Goal: Task Accomplishment & Management: Manage account settings

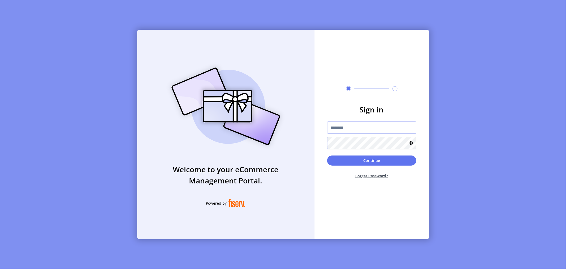
click at [354, 129] on input "text" at bounding box center [371, 127] width 89 height 12
type input "**********"
click at [356, 159] on button "Continue" at bounding box center [371, 160] width 89 height 10
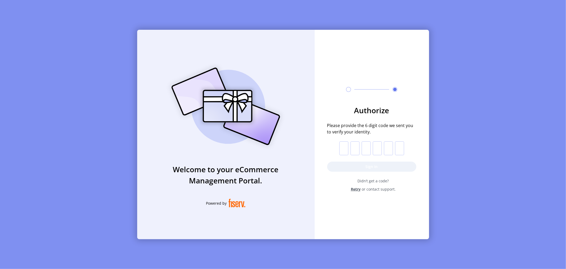
click at [343, 147] on input "text" at bounding box center [343, 148] width 9 height 14
type input "*"
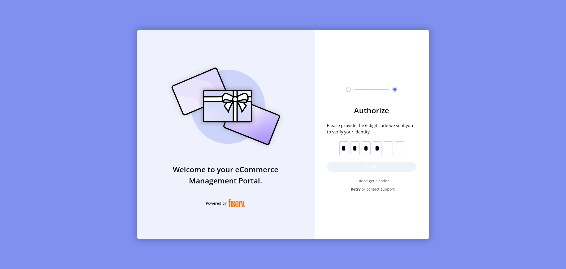
type input "*"
click at [387, 164] on button "Sign in" at bounding box center [371, 166] width 89 height 10
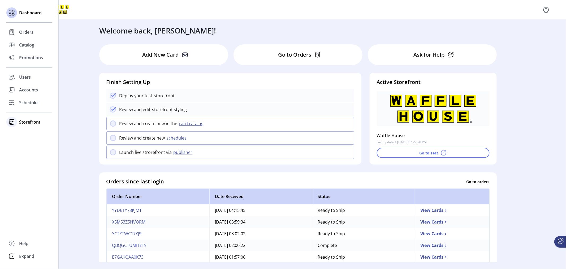
click at [28, 121] on span "Storefront" at bounding box center [29, 122] width 21 height 6
click at [28, 132] on span "Configuration" at bounding box center [33, 132] width 28 height 6
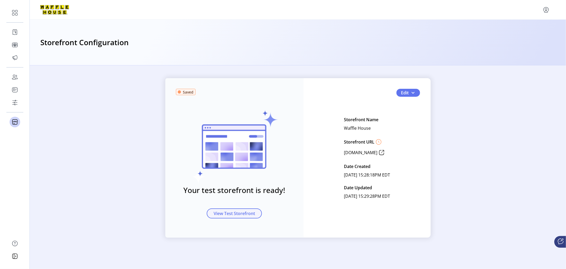
click at [227, 213] on span "View Test Storefront" at bounding box center [234, 213] width 41 height 6
click at [414, 93] on span "button" at bounding box center [413, 92] width 4 height 4
click at [417, 111] on span "Card Display Settings" at bounding box center [425, 111] width 49 height 4
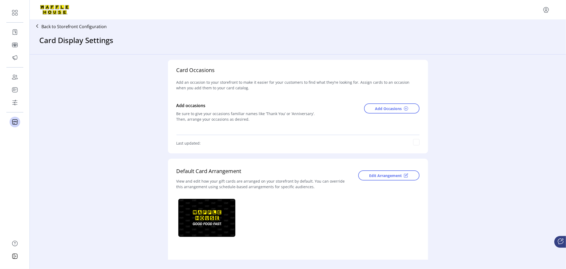
click at [51, 25] on p "Back to Storefront Configuration" at bounding box center [73, 26] width 65 height 6
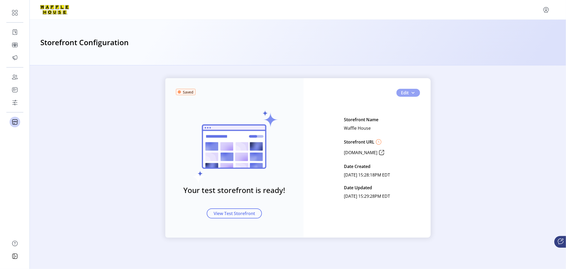
click at [406, 94] on span "Edit" at bounding box center [405, 92] width 8 height 6
click at [413, 121] on span "Feature Settings" at bounding box center [425, 120] width 49 height 4
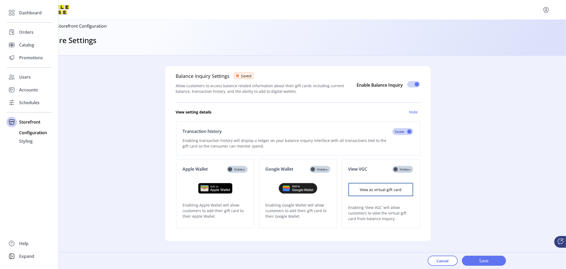
click at [25, 134] on span "Configuration" at bounding box center [33, 132] width 28 height 6
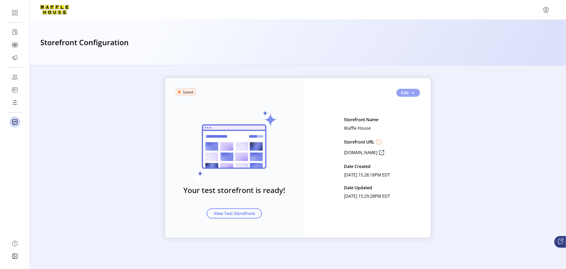
click at [413, 93] on span "button" at bounding box center [413, 92] width 4 height 4
click at [414, 128] on span "Custom Card Templates" at bounding box center [425, 128] width 49 height 4
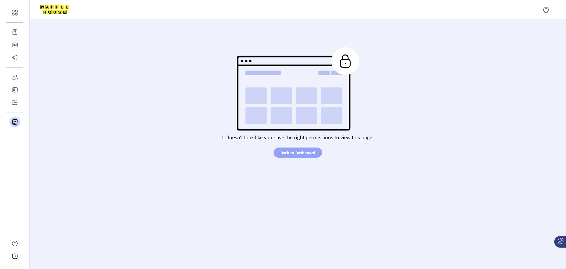
click at [304, 152] on span "Back to Dashboard" at bounding box center [297, 153] width 35 height 6
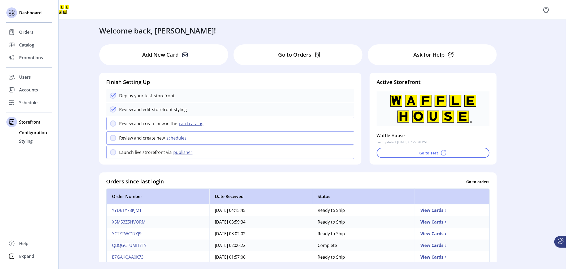
click at [21, 132] on span "Configuration" at bounding box center [33, 132] width 28 height 6
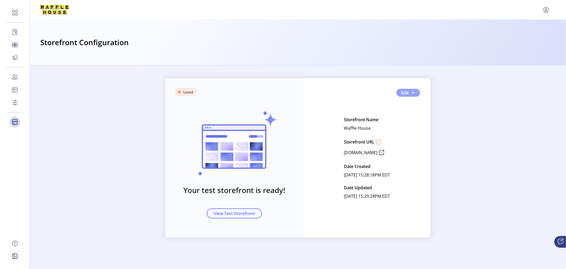
click at [414, 94] on span "button" at bounding box center [413, 92] width 4 height 4
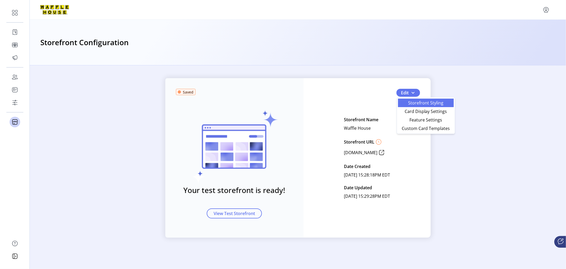
click at [416, 99] on link "Storefront Styling" at bounding box center [426, 102] width 56 height 8
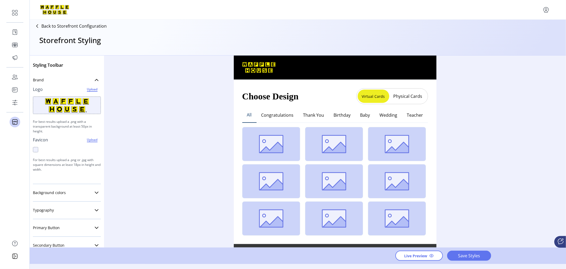
click at [407, 93] on button "Physical Cards" at bounding box center [407, 96] width 37 height 8
click at [559, 86] on div "Styling Toolbar Brand Logo Upload For best results upload a .png with a transpa…" at bounding box center [298, 151] width 536 height 192
drag, startPoint x: 564, startPoint y: 83, endPoint x: 564, endPoint y: 112, distance: 28.7
click at [564, 112] on div "Styling Toolbar Brand Logo Upload For best results upload a .png with a transpa…" at bounding box center [298, 151] width 536 height 192
drag, startPoint x: 437, startPoint y: 133, endPoint x: 436, endPoint y: 159, distance: 25.3
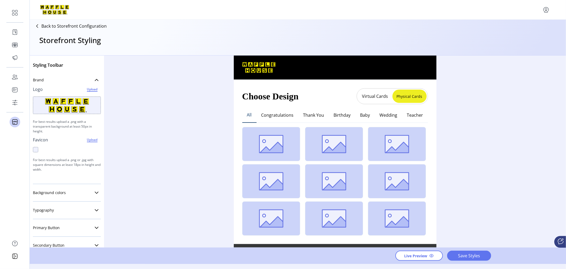
click at [436, 159] on div "Styling Toolbar Brand Logo Upload For best results upload a .png with a transpa…" at bounding box center [298, 151] width 536 height 192
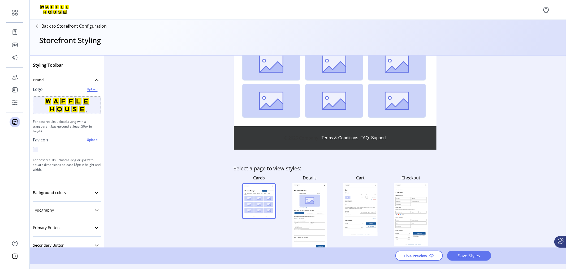
scroll to position [122, 0]
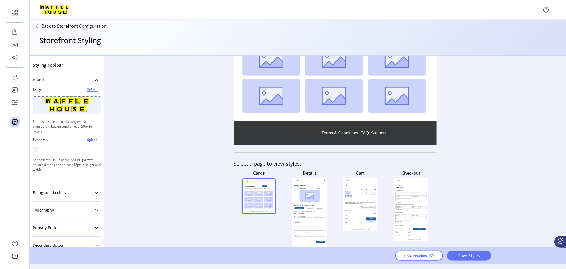
click at [314, 218] on rect at bounding box center [317, 218] width 15 height 2
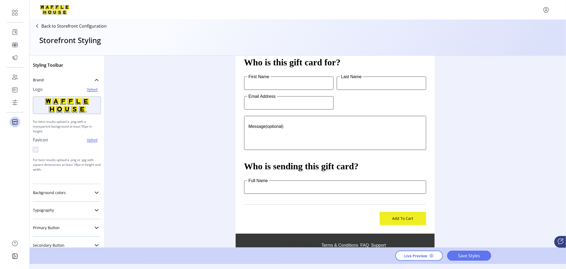
scroll to position [230, 0]
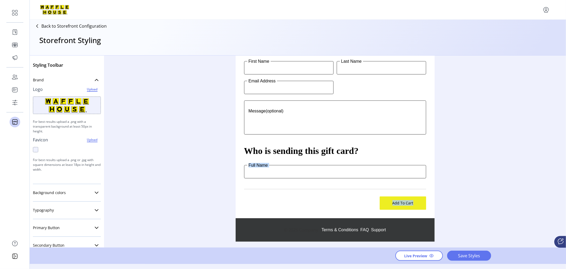
drag, startPoint x: 436, startPoint y: 182, endPoint x: 433, endPoint y: 196, distance: 14.5
click at [433, 196] on div "Recipient Details Card Preview $75 (1) Change Card Details How would you like t…" at bounding box center [335, 151] width 199 height 192
click at [487, 156] on div "Styling Toolbar Brand Logo Upload For best results upload a .png with a transpa…" at bounding box center [298, 151] width 536 height 192
click at [557, 176] on div "Styling Toolbar Brand Logo Upload For best results upload a .png with a transpa…" at bounding box center [298, 151] width 536 height 192
drag, startPoint x: 547, startPoint y: 0, endPoint x: 459, endPoint y: 237, distance: 253.4
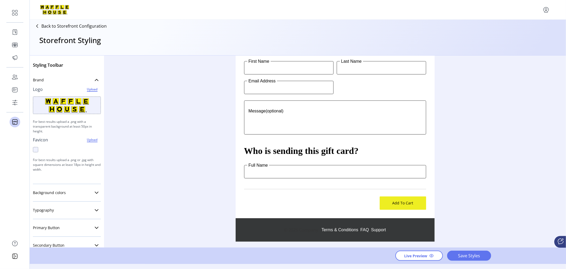
click at [459, 237] on div "Styling Toolbar Brand Logo Upload For best results upload a .png with a transpa…" at bounding box center [298, 151] width 536 height 192
click at [540, 174] on div "Styling Toolbar Brand Logo Upload For best results upload a .png with a transpa…" at bounding box center [298, 151] width 536 height 192
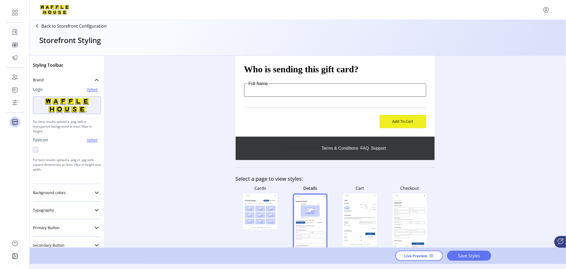
scroll to position [325, 0]
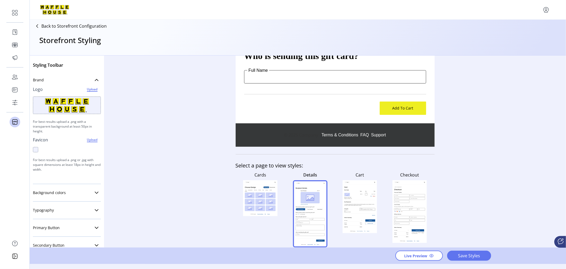
click at [369, 210] on rect at bounding box center [368, 209] width 16 height 2
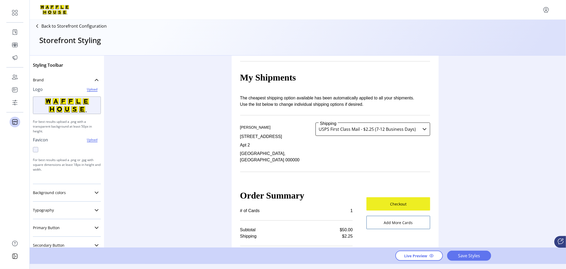
scroll to position [110, 0]
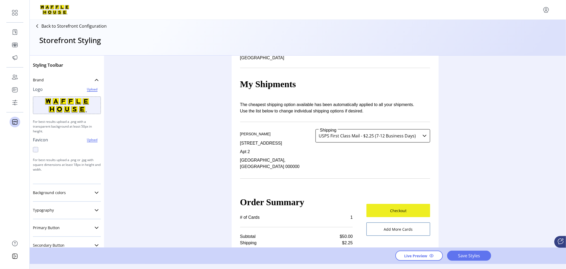
click at [423, 135] on icon "dropdown trigger" at bounding box center [425, 136] width 4 height 2
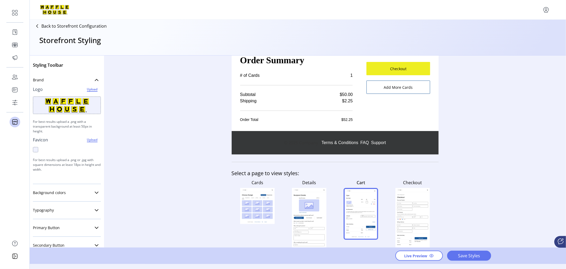
scroll to position [252, 0]
click at [414, 203] on rect at bounding box center [412, 218] width 34 height 63
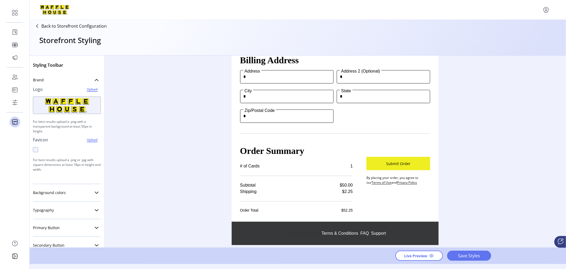
scroll to position [200, 0]
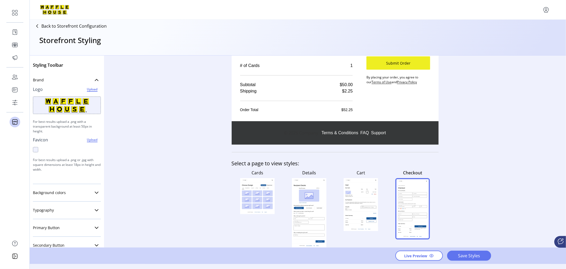
click at [364, 205] on icon at bounding box center [360, 208] width 31 height 7
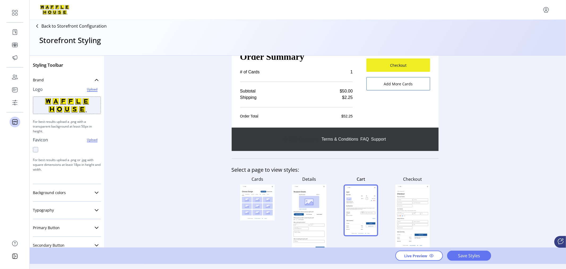
click at [364, 211] on rect at bounding box center [368, 212] width 15 height 2
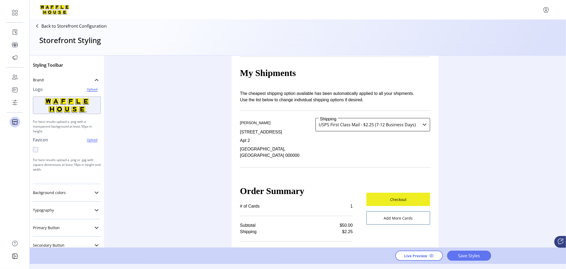
scroll to position [114, 0]
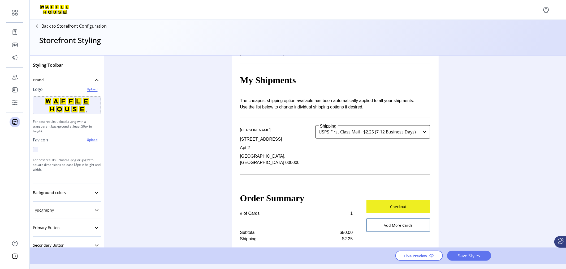
click at [423, 131] on icon "dropdown trigger" at bounding box center [425, 132] width 4 height 2
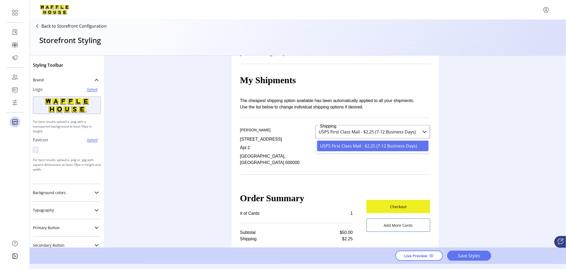
click at [423, 131] on icon "dropdown trigger" at bounding box center [425, 132] width 4 height 2
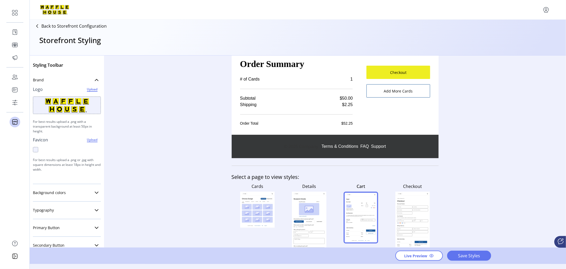
scroll to position [255, 0]
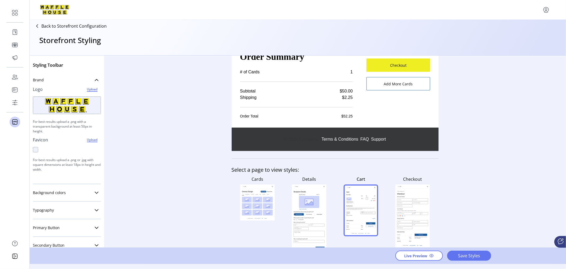
click at [409, 210] on rect at bounding box center [412, 215] width 34 height 63
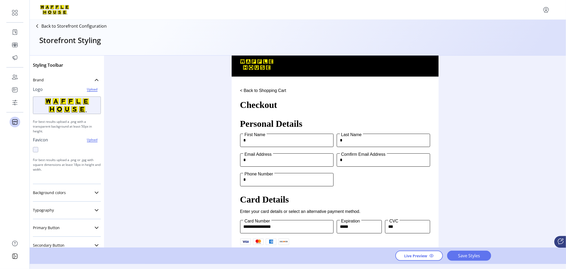
scroll to position [0, 0]
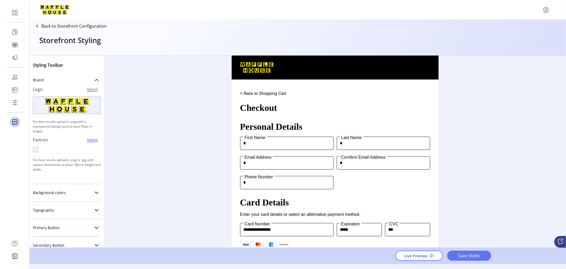
click at [562, 240] on icon at bounding box center [562, 239] width 3 height 2
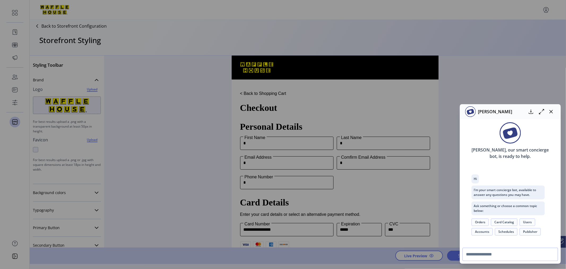
click at [500, 253] on input "text" at bounding box center [510, 253] width 96 height 13
type input "**********"
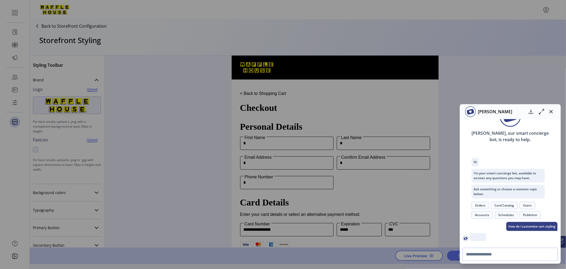
scroll to position [66, 0]
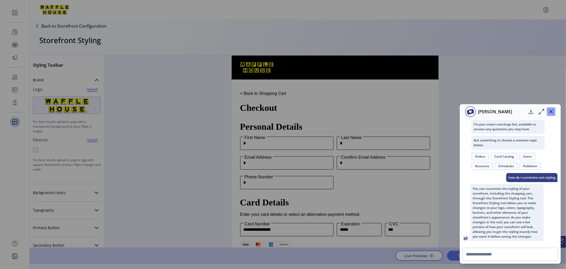
click at [553, 110] on icon "button" at bounding box center [551, 111] width 3 height 3
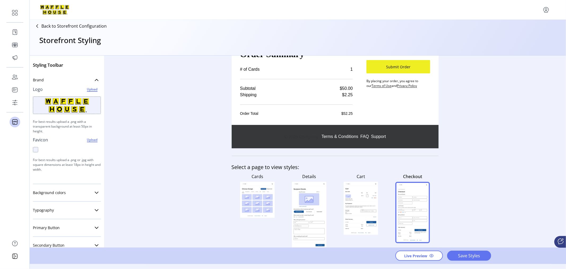
scroll to position [299, 0]
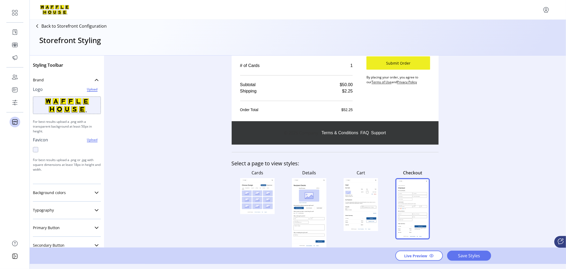
click at [362, 207] on rect at bounding box center [369, 207] width 16 height 2
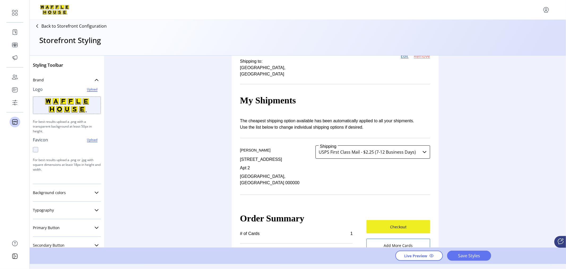
scroll to position [92, 0]
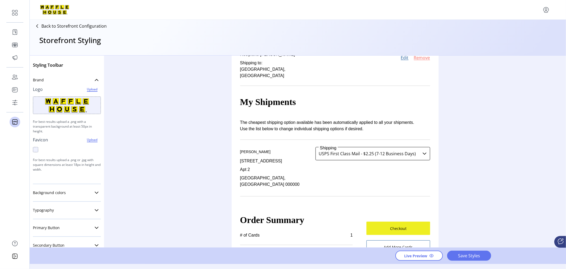
click at [300, 115] on div "My Shipments The cheapest shipping option available has been automatically appl…" at bounding box center [335, 112] width 190 height 39
click at [298, 120] on p "The cheapest shipping option available has been automatically applied to all yo…" at bounding box center [331, 125] width 183 height 13
drag, startPoint x: 298, startPoint y: 124, endPoint x: 265, endPoint y: 121, distance: 33.5
click at [265, 121] on p "The cheapest shipping option available has been automatically applied to all yo…" at bounding box center [331, 125] width 183 height 13
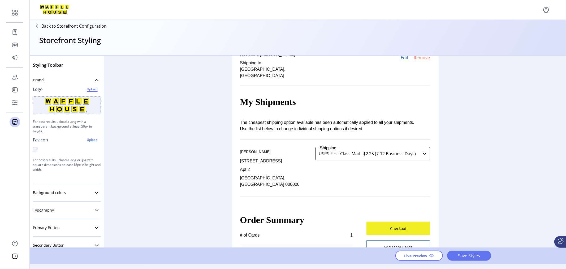
click at [265, 121] on p "The cheapest shipping option available has been automatically applied to all yo…" at bounding box center [331, 125] width 183 height 13
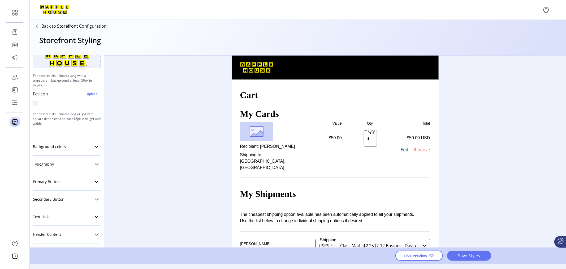
scroll to position [50, 0]
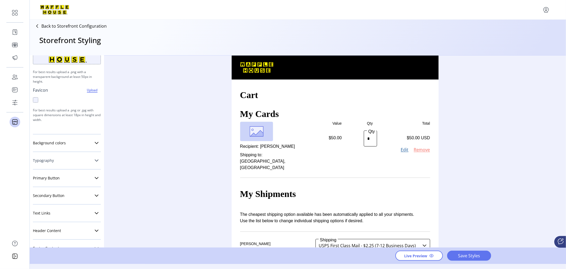
click at [94, 159] on icon at bounding box center [96, 160] width 4 height 4
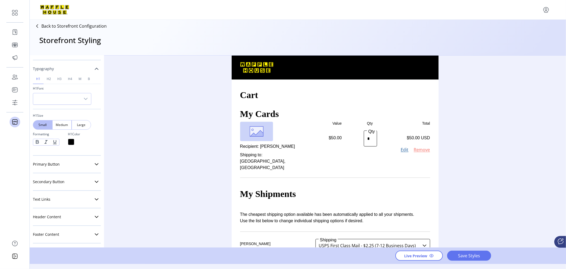
scroll to position [141, 0]
click at [94, 197] on icon at bounding box center [96, 199] width 4 height 4
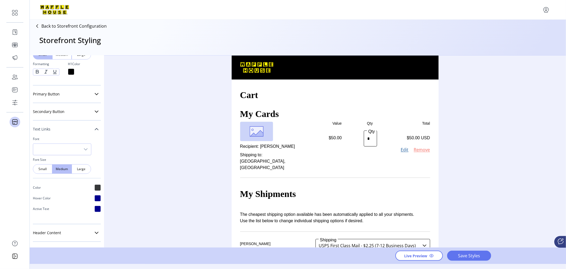
scroll to position [227, 0]
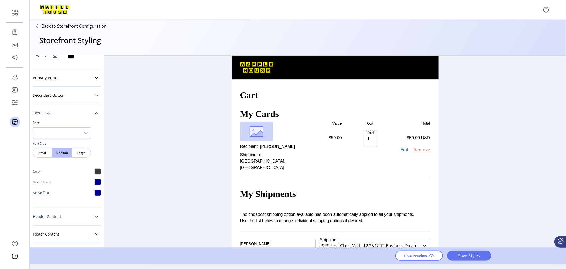
click at [94, 214] on icon at bounding box center [96, 216] width 4 height 4
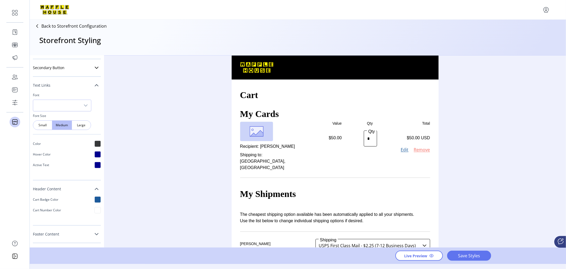
click at [94, 234] on icon at bounding box center [96, 234] width 4 height 4
drag, startPoint x: 104, startPoint y: 192, endPoint x: 104, endPoint y: 209, distance: 16.2
click at [104, 209] on div "Styling Toolbar Brand Logo Upload For best results upload a .png with a transpa…" at bounding box center [298, 151] width 536 height 192
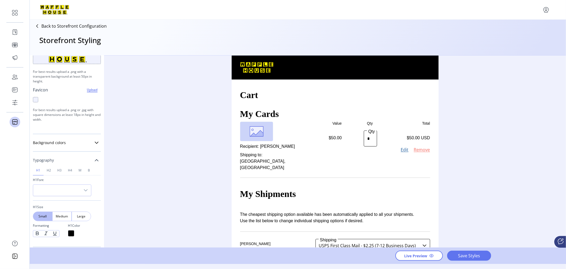
scroll to position [0, 0]
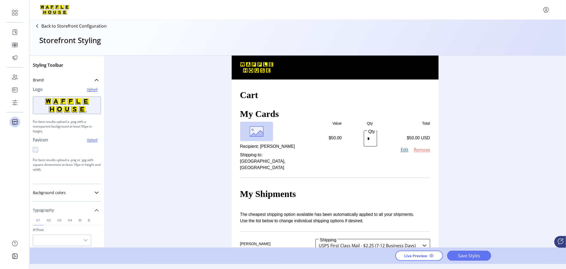
click at [159, 73] on div "Styling Toolbar Brand Logo Upload For best results upload a .png with a transpa…" at bounding box center [298, 151] width 536 height 192
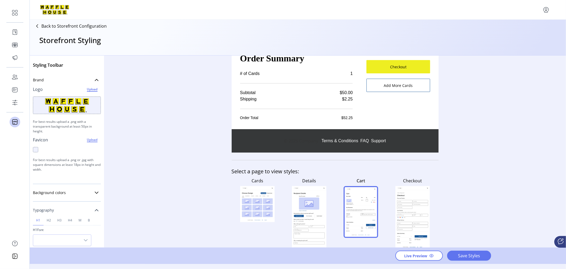
scroll to position [255, 0]
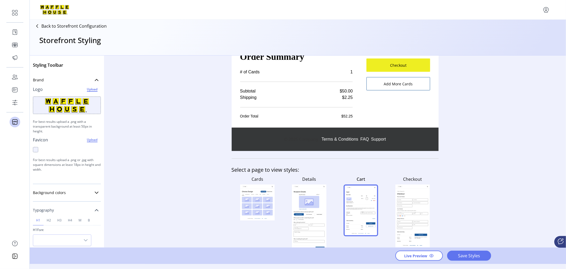
click at [408, 218] on rect at bounding box center [412, 223] width 31 height 11
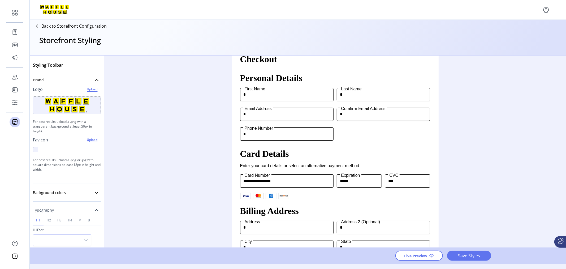
scroll to position [0, 0]
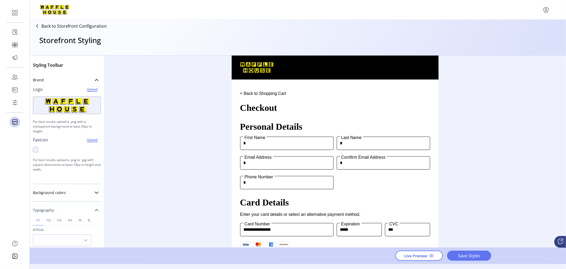
click at [56, 27] on p "Back to Storefront Configuration" at bounding box center [73, 26] width 65 height 6
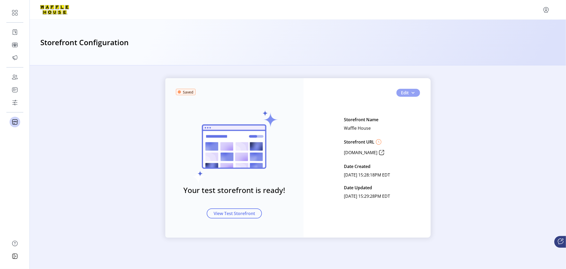
click at [412, 94] on span "button" at bounding box center [413, 92] width 4 height 4
click at [416, 128] on span "Custom Card Templates" at bounding box center [425, 128] width 49 height 4
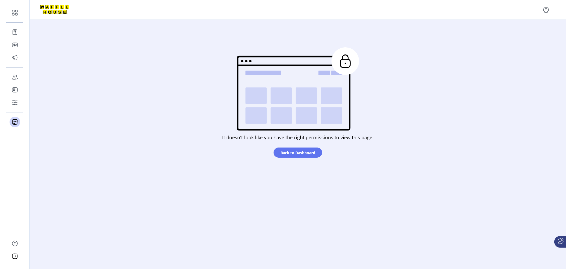
click at [343, 62] on circle at bounding box center [345, 61] width 28 height 28
click at [302, 152] on span "Back to Dashboard" at bounding box center [297, 153] width 35 height 6
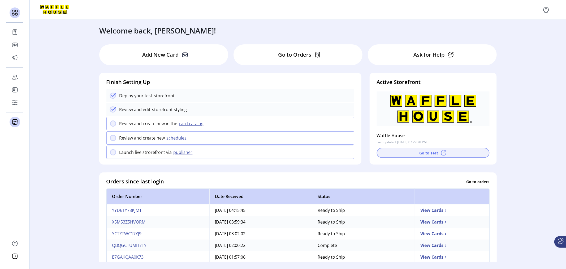
click at [422, 153] on button "Go to Test" at bounding box center [433, 153] width 113 height 10
click at [214, 32] on div "Welcome back, [PERSON_NAME]!" at bounding box center [298, 28] width 408 height 16
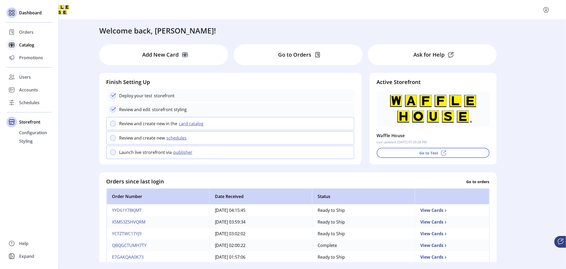
click at [19, 44] on span "Catalog" at bounding box center [26, 45] width 15 height 6
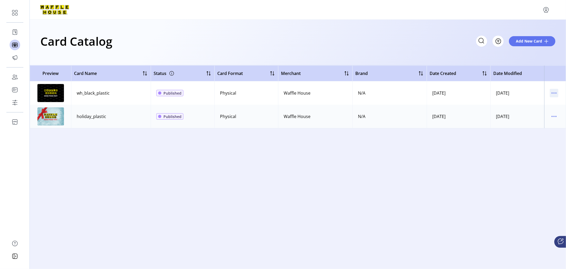
click at [556, 90] on icon "menu" at bounding box center [554, 93] width 8 height 8
click at [541, 103] on span "View Details" at bounding box center [532, 103] width 44 height 4
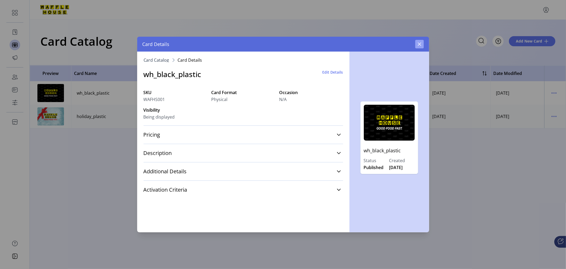
click at [419, 42] on icon "button" at bounding box center [419, 44] width 4 height 4
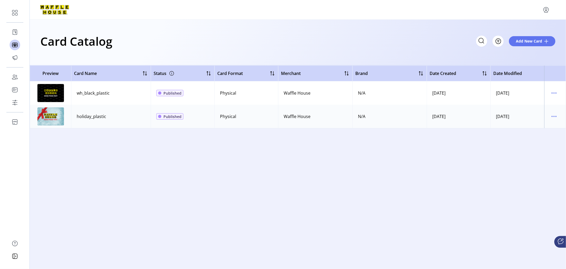
click at [172, 94] on span "Published" at bounding box center [172, 93] width 18 height 6
click at [173, 93] on span "Published" at bounding box center [172, 93] width 18 height 6
click at [552, 96] on icon "menu" at bounding box center [554, 93] width 8 height 8
click at [539, 111] on span "Edit Details" at bounding box center [532, 112] width 44 height 4
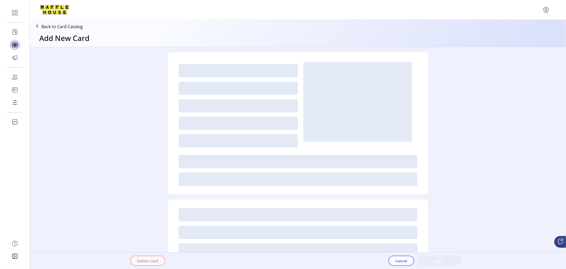
type textarea "**********"
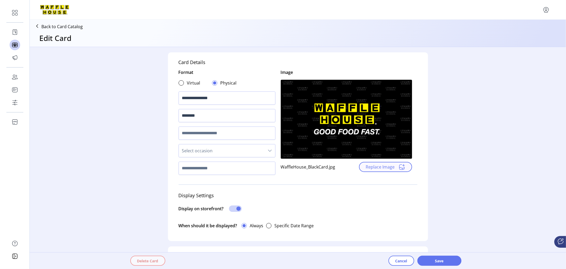
click at [382, 168] on span "Replace Image" at bounding box center [380, 166] width 29 height 6
click at [430, 259] on span "Save" at bounding box center [439, 261] width 30 height 6
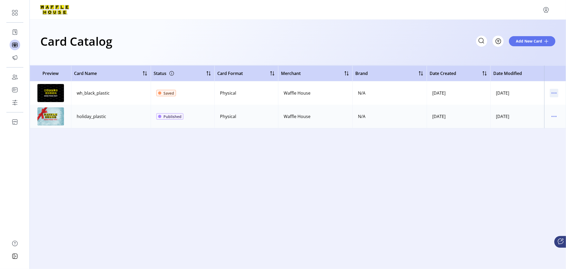
click at [556, 93] on icon "menu" at bounding box center [554, 93] width 8 height 8
click at [540, 110] on span "Edit Details" at bounding box center [532, 112] width 44 height 4
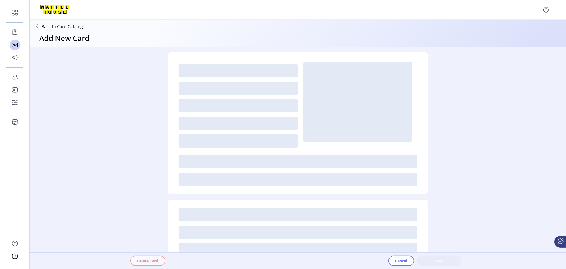
type textarea "**********"
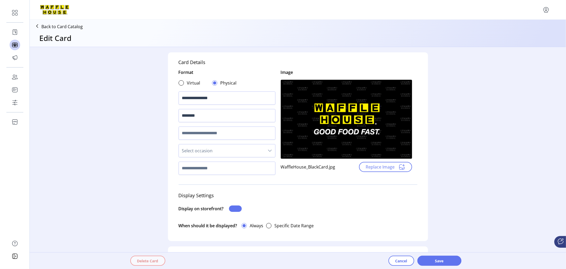
click at [238, 208] on span at bounding box center [235, 208] width 13 height 6
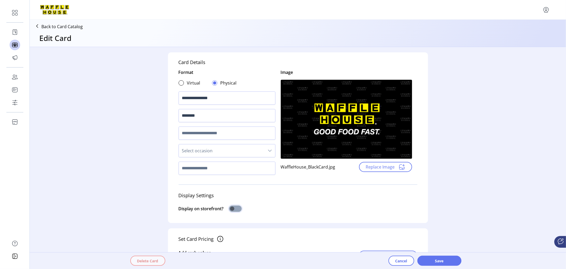
scroll to position [3, 2]
click at [231, 208] on span at bounding box center [235, 208] width 13 height 6
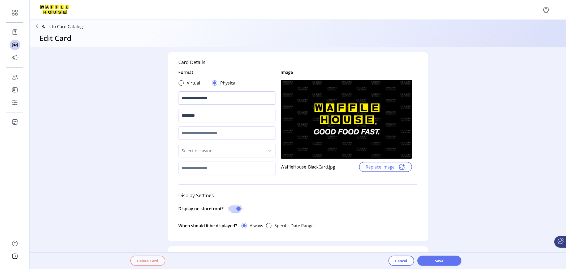
click at [435, 258] on span "Save" at bounding box center [439, 261] width 30 height 6
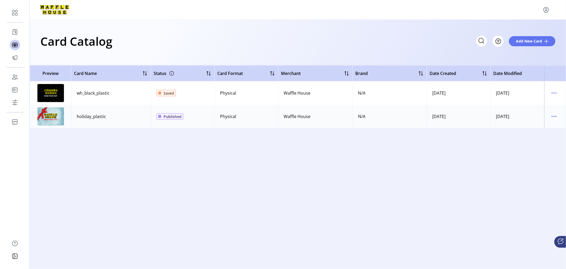
drag, startPoint x: 168, startPoint y: 92, endPoint x: 192, endPoint y: 86, distance: 24.6
click at [192, 86] on td "Saved" at bounding box center [183, 92] width 64 height 23
click at [180, 118] on span "Published" at bounding box center [172, 117] width 18 height 6
click at [563, 243] on icon at bounding box center [560, 241] width 6 height 6
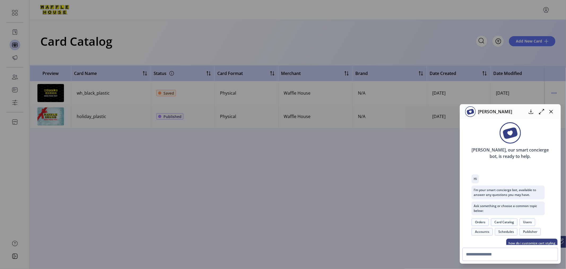
scroll to position [66, 0]
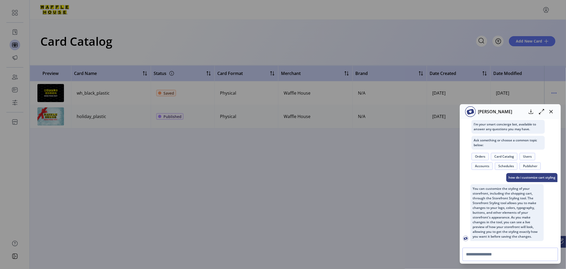
click at [479, 254] on input "text" at bounding box center [510, 253] width 96 height 13
type input "**********"
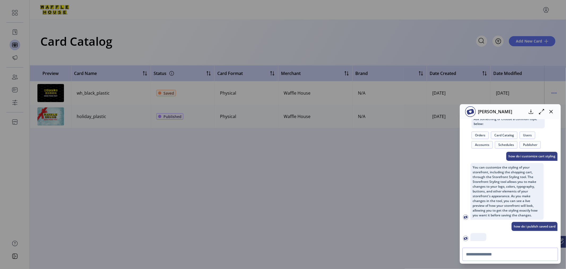
scroll to position [131, 0]
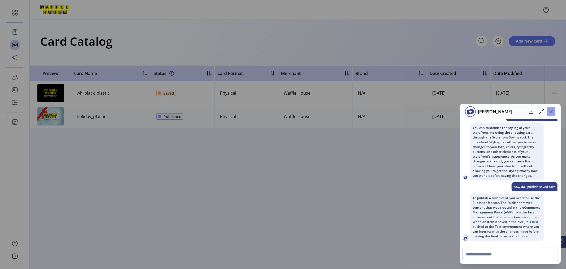
click at [552, 111] on icon "button" at bounding box center [551, 111] width 4 height 4
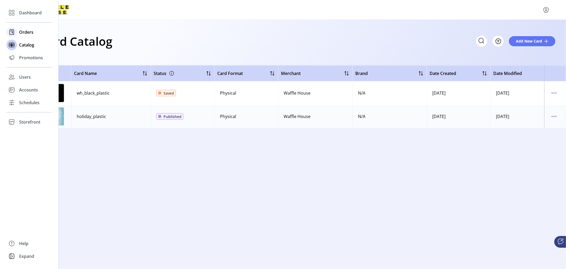
click at [25, 31] on span "Orders" at bounding box center [26, 32] width 14 height 6
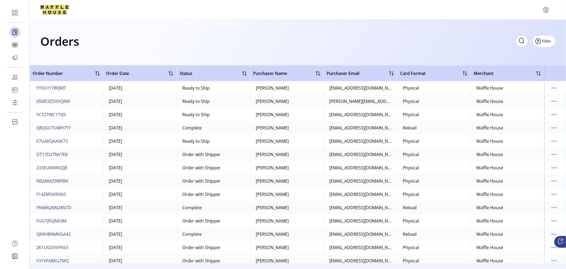
click at [545, 42] on span "Filter" at bounding box center [546, 41] width 9 height 6
click at [539, 61] on span "Status" at bounding box center [529, 61] width 44 height 4
click at [64, 54] on icon at bounding box center [63, 53] width 4 height 4
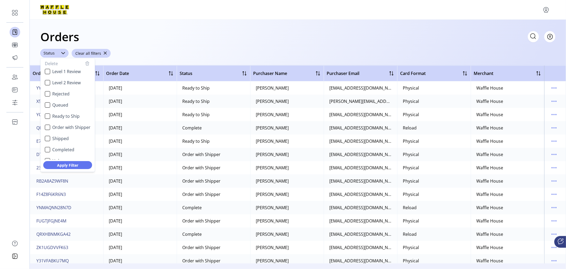
scroll to position [32, 0]
click at [48, 131] on div "Shipped" at bounding box center [47, 130] width 5 height 5
click at [45, 140] on div "Completed" at bounding box center [47, 141] width 5 height 5
click at [56, 163] on span "Apply Filter" at bounding box center [67, 165] width 35 height 6
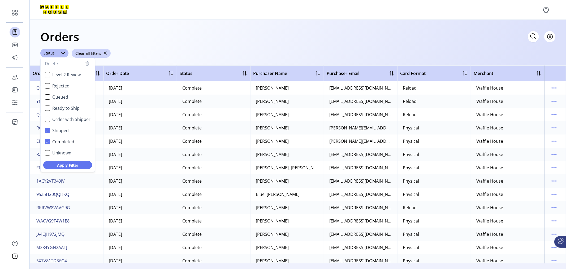
click at [322, 44] on div "Orders Filter Focused All Orders" at bounding box center [297, 36] width 515 height 19
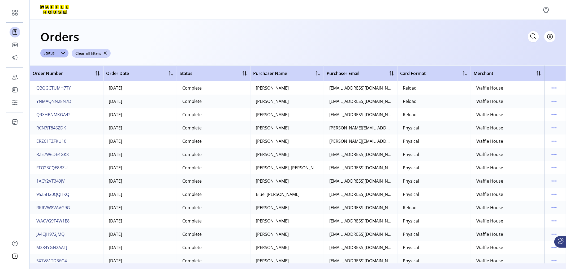
click at [62, 141] on span "ERZC1TZFKU10" at bounding box center [51, 141] width 30 height 6
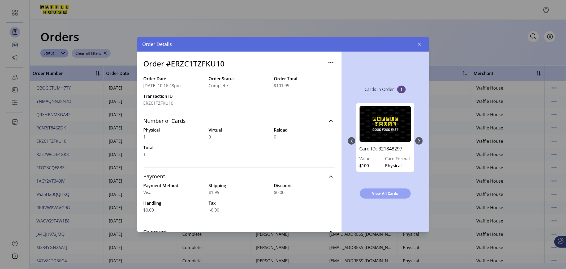
click at [390, 194] on span "View All Cards" at bounding box center [385, 193] width 37 height 6
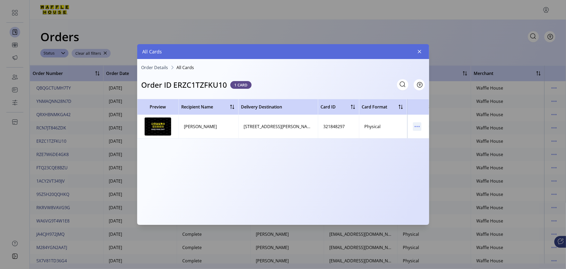
click at [418, 127] on icon "menu" at bounding box center [417, 126] width 8 height 8
click at [436, 139] on span "View Card Details" at bounding box center [439, 137] width 44 height 4
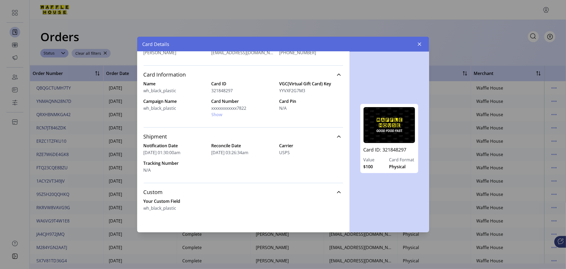
scroll to position [101, 0]
click at [337, 191] on icon at bounding box center [339, 191] width 4 height 4
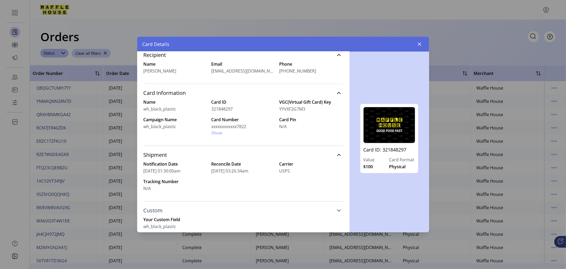
scroll to position [82, 0]
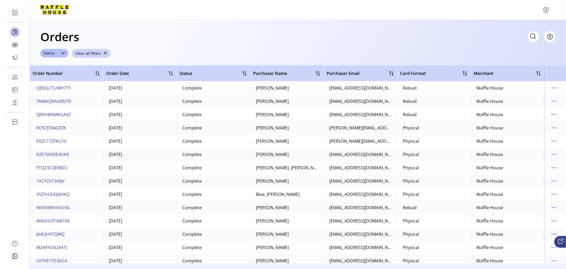
click at [559, 241] on icon at bounding box center [560, 241] width 6 height 6
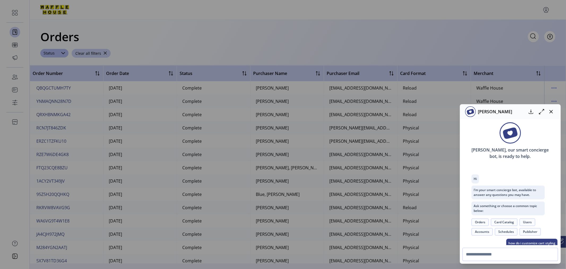
scroll to position [131, 0]
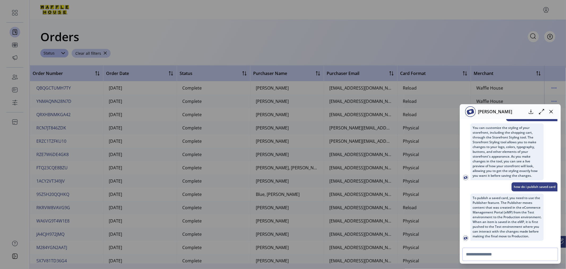
click at [503, 254] on input "text" at bounding box center [510, 253] width 96 height 13
type input "**********"
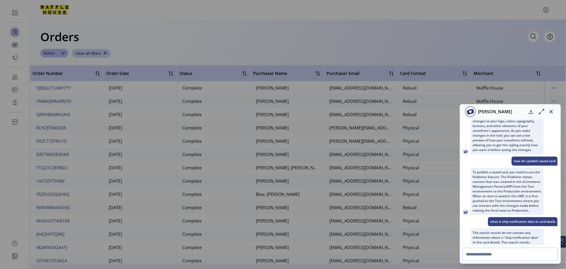
scroll to position [182, 0]
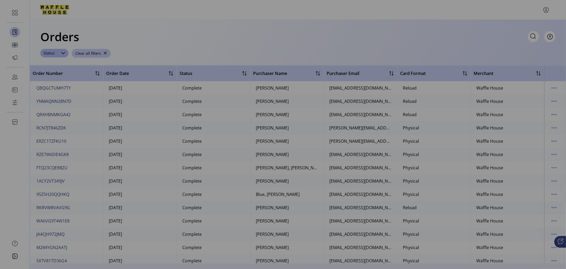
click at [224, 158] on div "[PERSON_NAME] [PERSON_NAME], our smart concierge bot, is ready to help. Hi I’m …" at bounding box center [283, 134] width 566 height 269
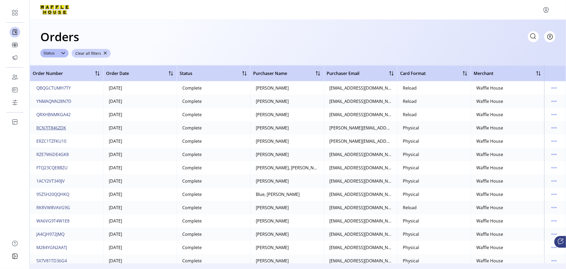
click at [62, 128] on span "RCN7JT846ZDK" at bounding box center [51, 127] width 30 height 6
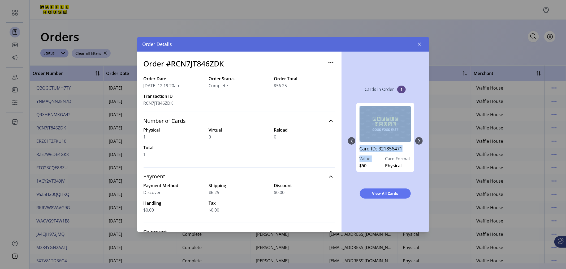
drag, startPoint x: 341, startPoint y: 133, endPoint x: 343, endPoint y: 163, distance: 30.8
click at [343, 163] on div "Cards in Order 1 Card ID: 321856471 Value $50 Card Format Physical View All Car…" at bounding box center [385, 141] width 88 height 180
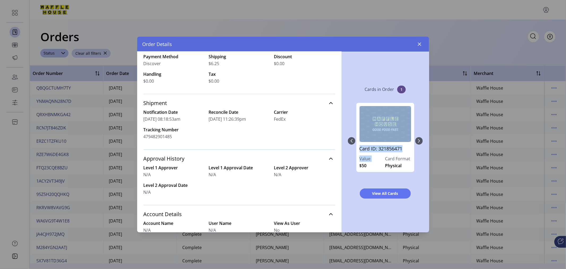
scroll to position [129, 0]
drag, startPoint x: 183, startPoint y: 138, endPoint x: 142, endPoint y: 138, distance: 40.6
click at [142, 138] on div "Order #RCN7JT846ZDK Order Date [DATE] 12:19:20am Order Status Complete Order To…" at bounding box center [239, 141] width 204 height 180
copy span "479482901485"
click at [207, 134] on div "Notification Date [DATE] 08:18:53am Reconcile Date [DATE] 11:26:39pm Carrier Fe…" at bounding box center [240, 124] width 192 height 31
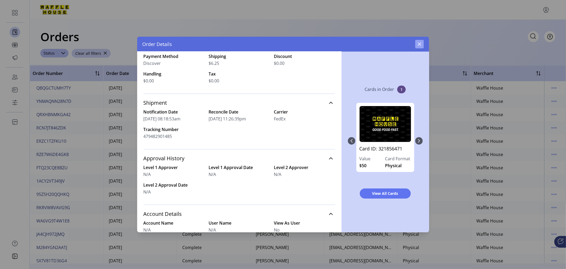
click at [421, 46] on icon "button" at bounding box center [419, 44] width 4 height 4
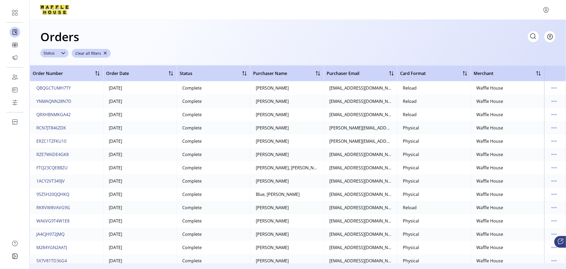
click at [65, 53] on div at bounding box center [63, 53] width 11 height 8
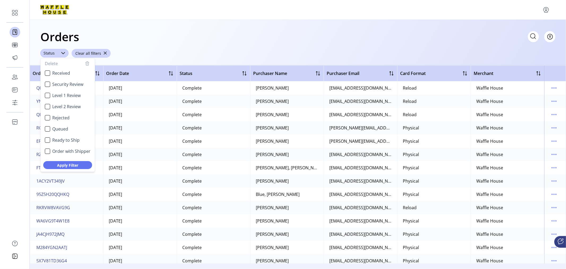
scroll to position [8, 0]
click at [254, 40] on div "Orders Filter Focused All Orders" at bounding box center [297, 36] width 515 height 19
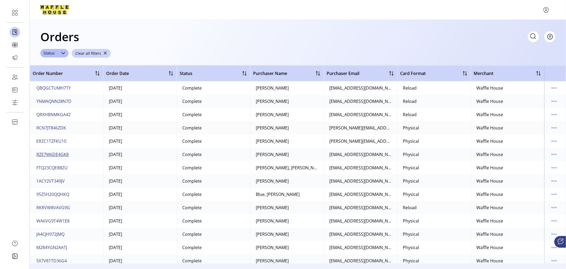
click at [64, 154] on span "RZE7W6DE4GK8" at bounding box center [52, 154] width 32 height 6
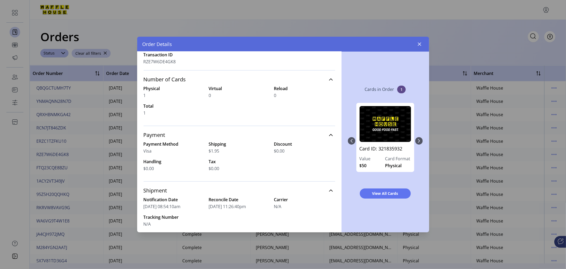
scroll to position [54, 0]
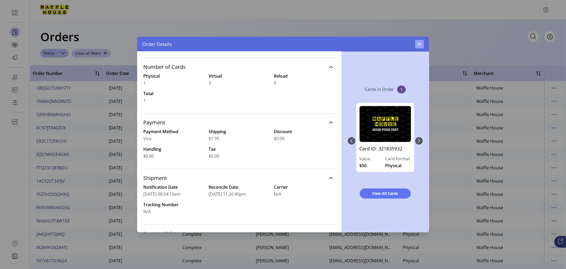
click at [419, 44] on icon "button" at bounding box center [419, 43] width 3 height 3
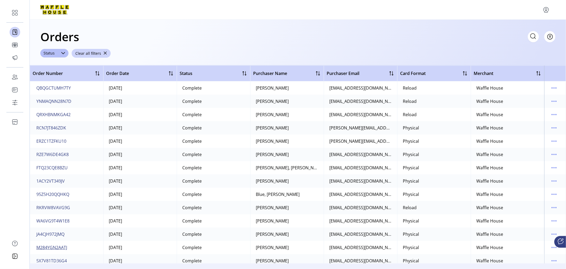
click at [56, 247] on span "M284YGN2AATJ" at bounding box center [51, 247] width 31 height 6
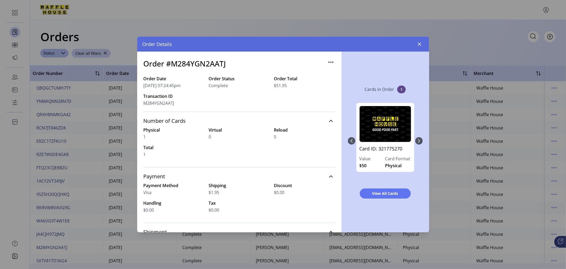
drag, startPoint x: 338, startPoint y: 115, endPoint x: 336, endPoint y: 139, distance: 23.2
click at [336, 139] on div "Order #M284YGN2AATJ Order Date [DATE] 07:24:45pm Order Status Complete Order To…" at bounding box center [239, 141] width 204 height 180
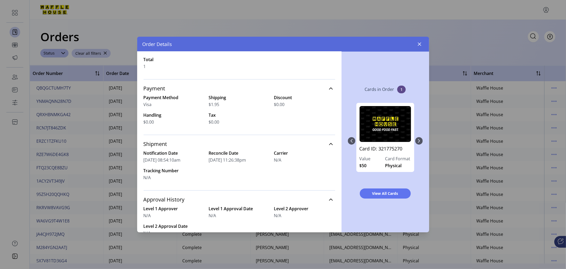
scroll to position [94, 0]
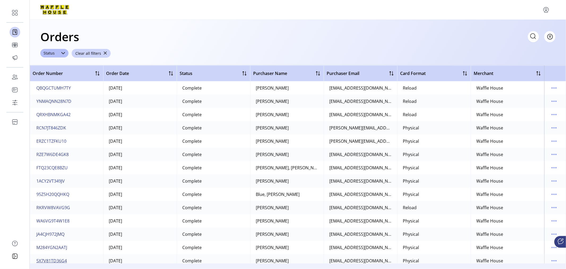
click at [53, 261] on span "5X7V81TD36G4" at bounding box center [51, 260] width 31 height 6
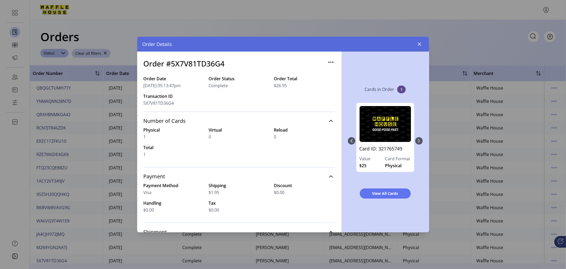
drag, startPoint x: 338, startPoint y: 113, endPoint x: 337, endPoint y: 157, distance: 44.8
click at [337, 157] on div "Order #5X7V81TD36G4 Order Date [DATE] 05:13:47pm Order Status Complete Order To…" at bounding box center [239, 141] width 204 height 180
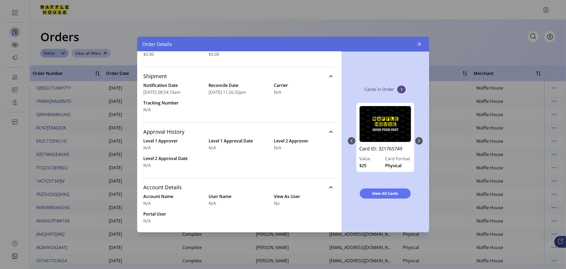
scroll to position [159, 0]
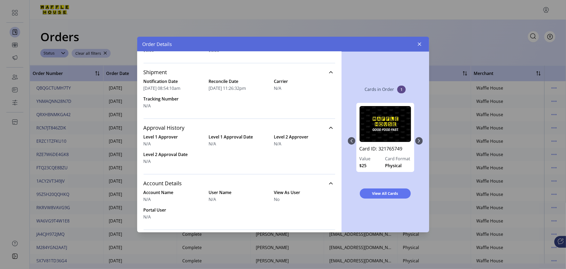
click at [421, 139] on div "Card ID: 321765749 Value $25 Card Format Physical" at bounding box center [385, 140] width 75 height 86
click at [390, 193] on span "View All Cards" at bounding box center [385, 193] width 37 height 6
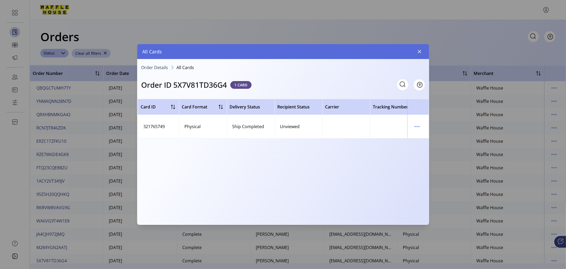
scroll to position [0, 190]
click at [420, 126] on icon "menu" at bounding box center [417, 126] width 8 height 8
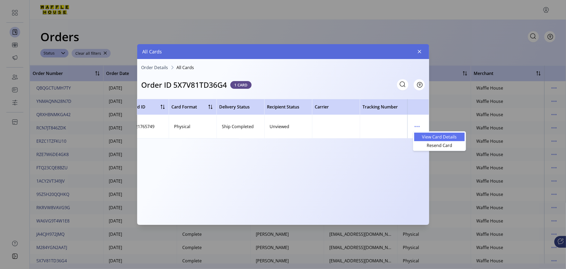
click at [432, 137] on span "View Card Details" at bounding box center [439, 137] width 44 height 4
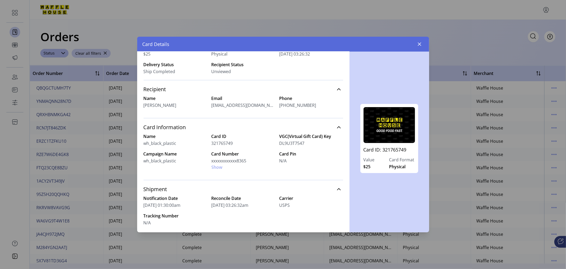
scroll to position [50, 0]
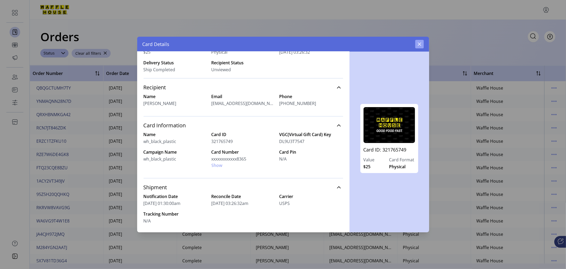
click at [422, 42] on button "button" at bounding box center [419, 44] width 8 height 8
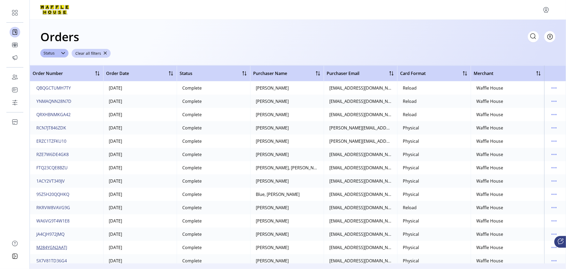
click at [60, 247] on span "M284YGN2AATJ" at bounding box center [51, 247] width 31 height 6
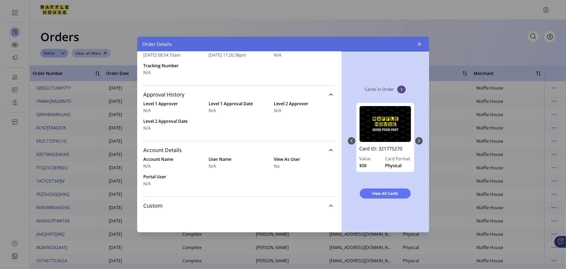
scroll to position [193, 0]
click at [382, 194] on span "View All Cards" at bounding box center [385, 193] width 37 height 6
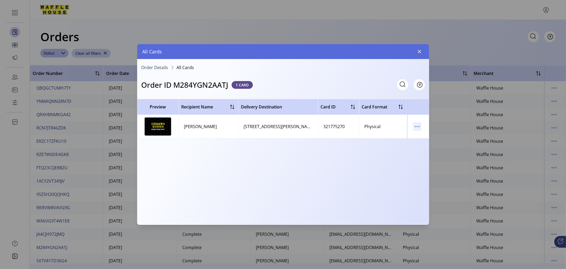
click at [418, 124] on icon "menu" at bounding box center [417, 126] width 8 height 8
click at [427, 135] on span "View Card Details" at bounding box center [439, 137] width 44 height 4
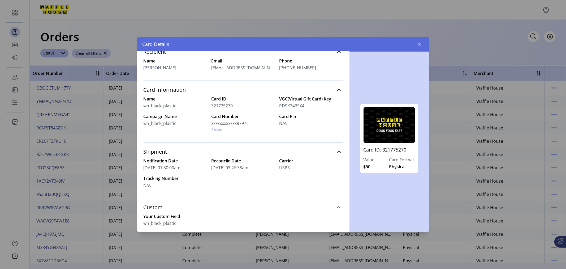
scroll to position [101, 0]
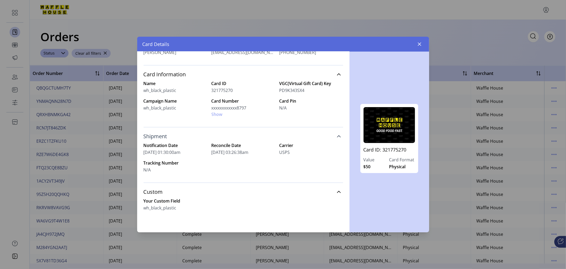
click at [335, 133] on link "Shipment" at bounding box center [244, 136] width 200 height 12
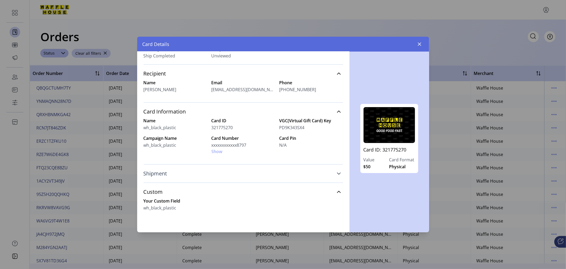
scroll to position [64, 0]
click at [420, 40] on button "button" at bounding box center [419, 44] width 8 height 8
